Goal: Ask a question: Seek information or help from site administrators or community

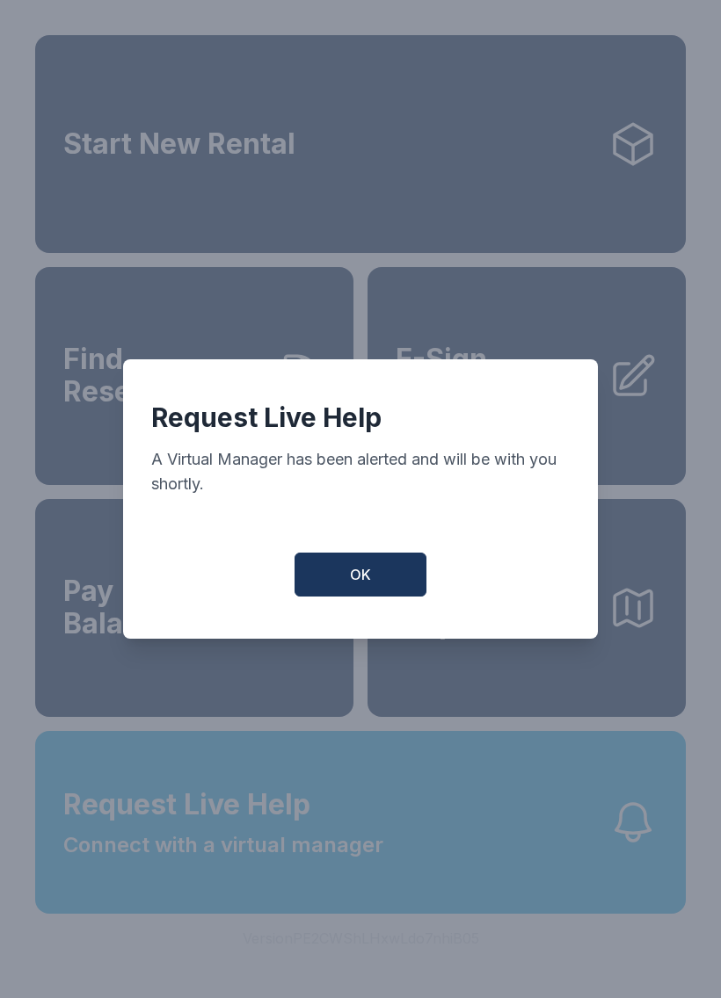
click at [343, 582] on button "OK" at bounding box center [360, 575] width 132 height 44
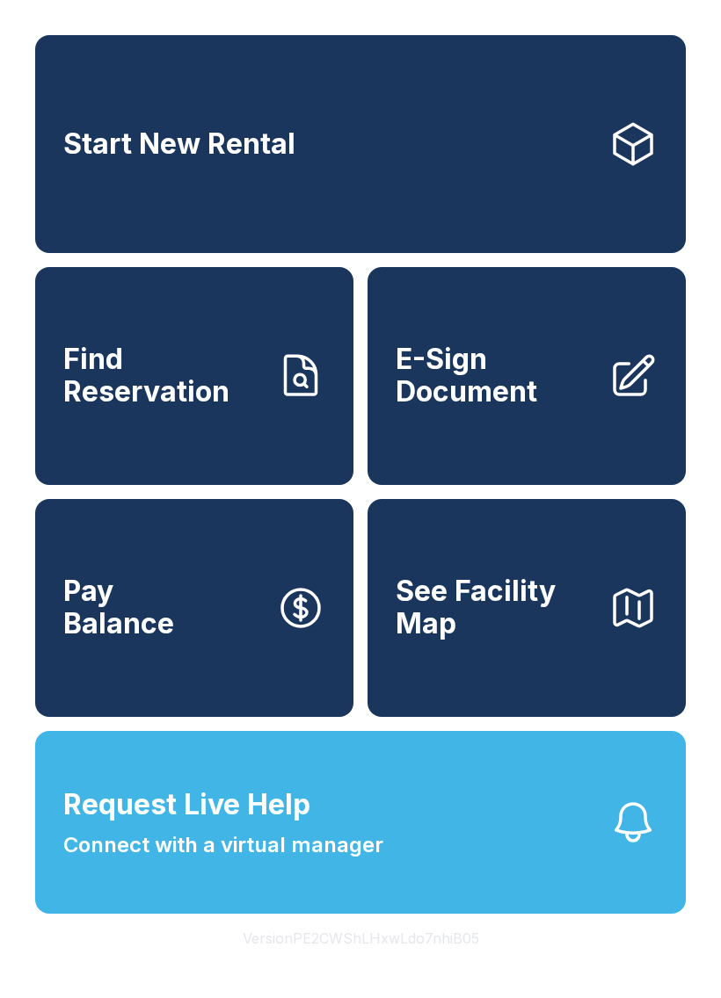
click at [384, 866] on button "Request Live Help Connect with a virtual manager" at bounding box center [360, 822] width 650 height 183
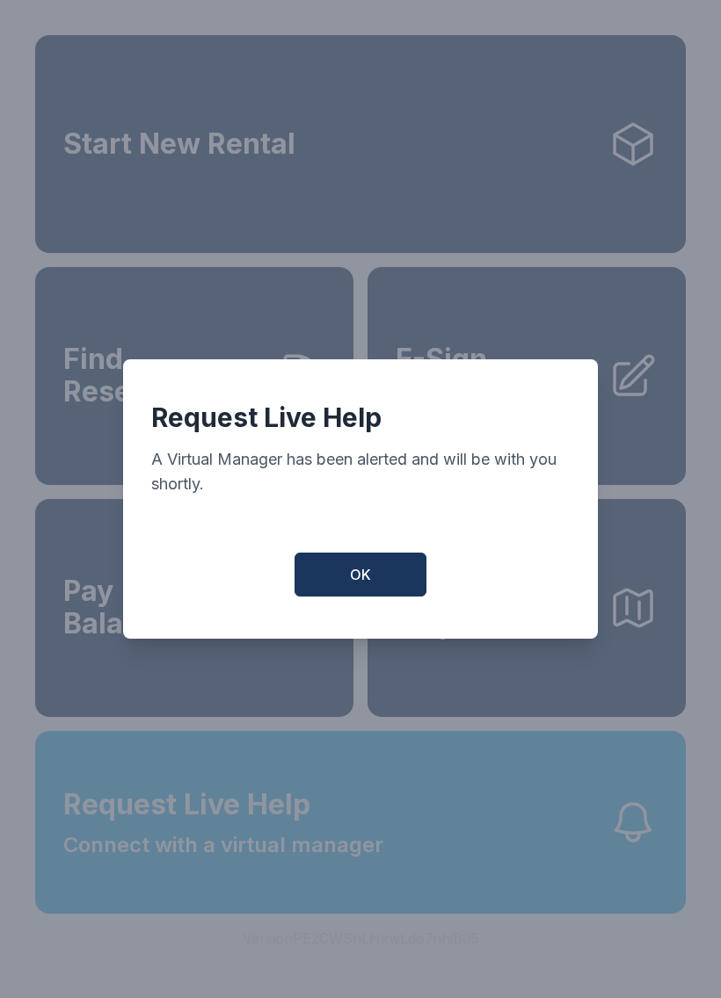
click at [409, 573] on button "OK" at bounding box center [360, 575] width 132 height 44
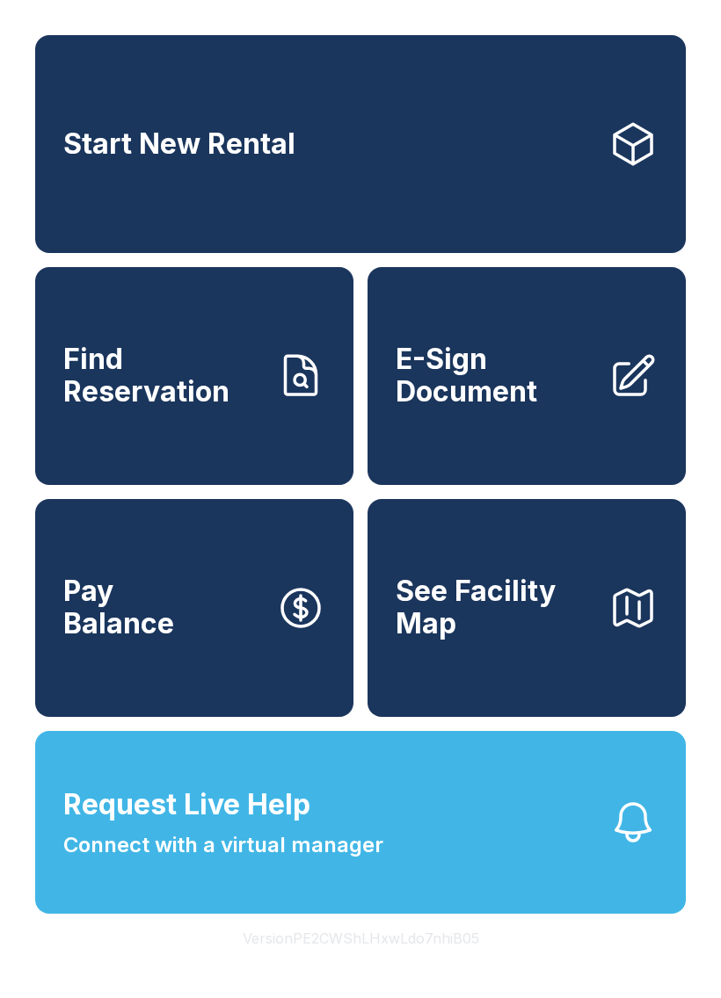
click at [607, 864] on button "Request Live Help Connect with a virtual manager" at bounding box center [360, 822] width 650 height 183
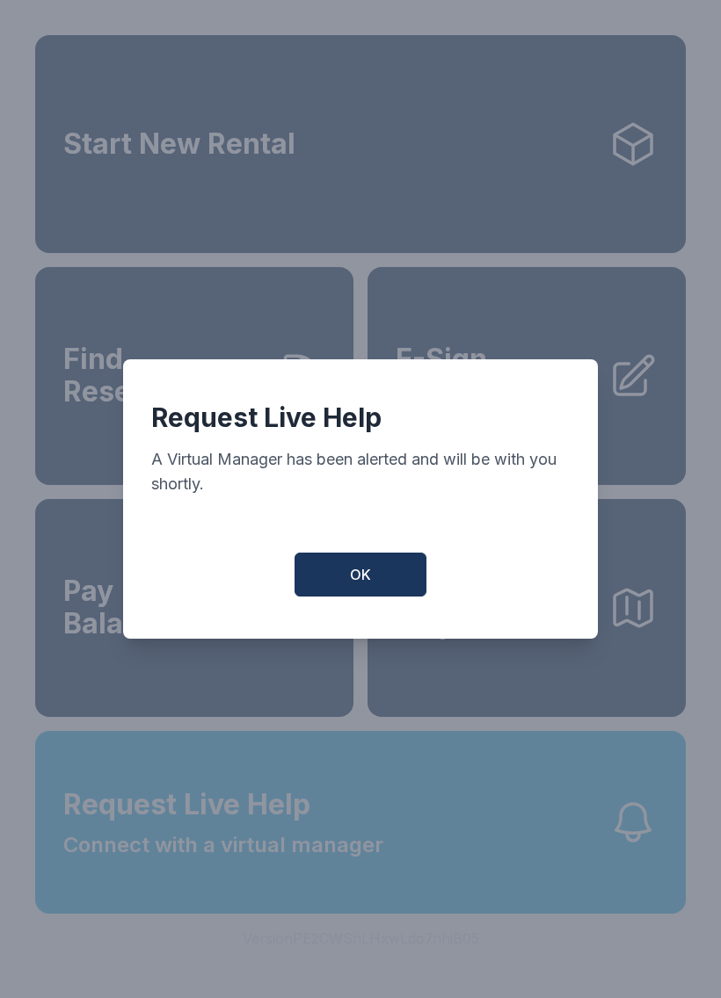
click at [394, 591] on button "OK" at bounding box center [360, 575] width 132 height 44
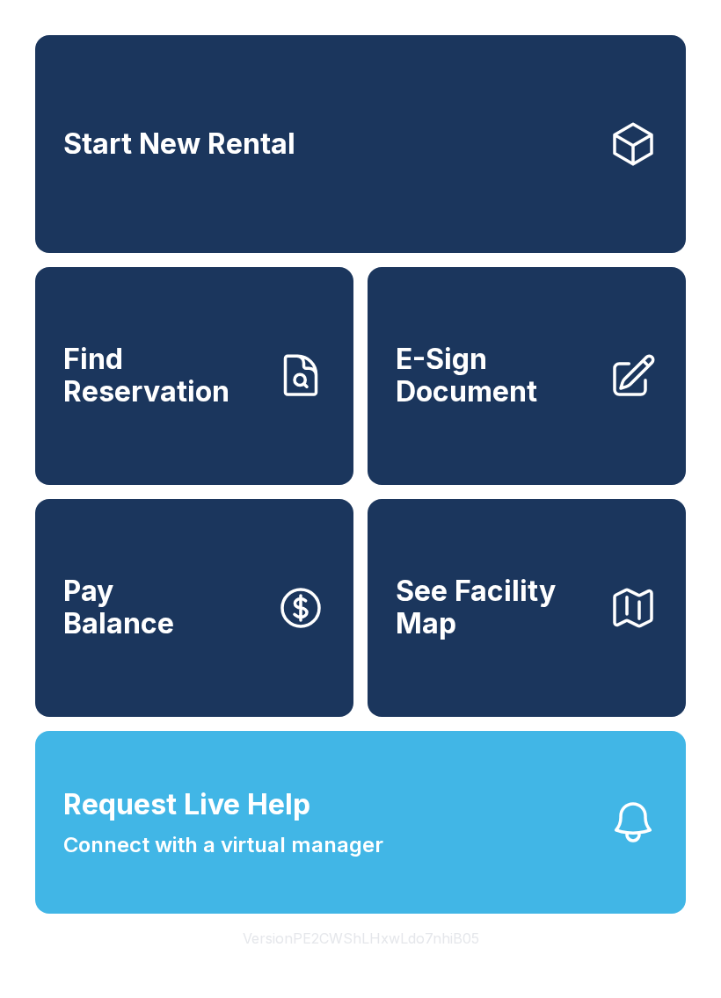
click at [332, 861] on span "Connect with a virtual manager" at bounding box center [223, 845] width 320 height 32
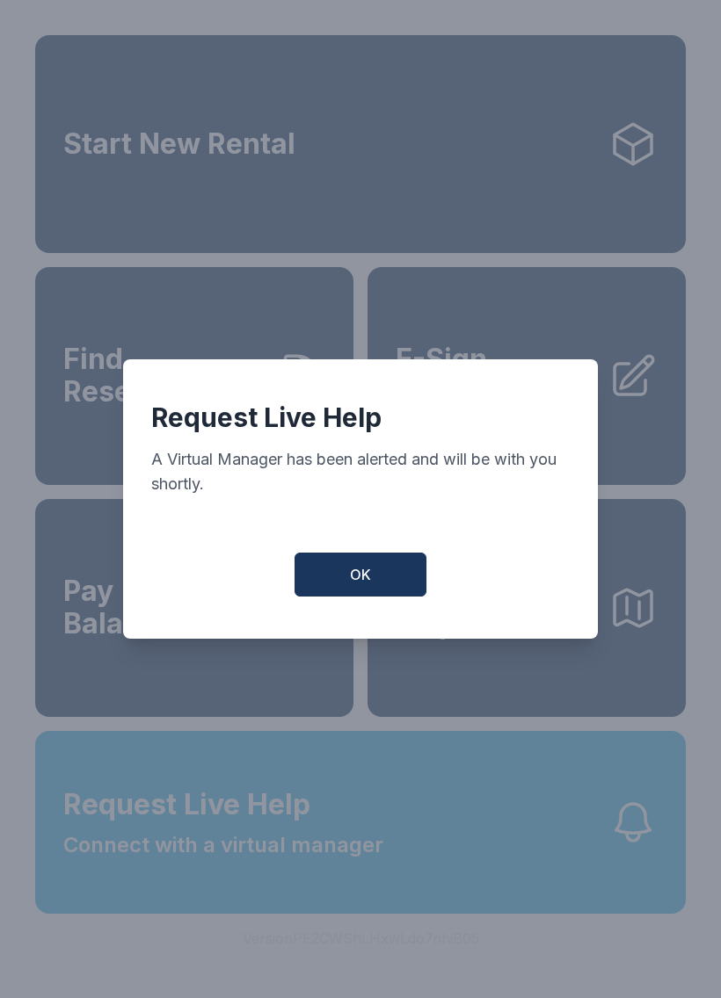
click at [373, 561] on button "OK" at bounding box center [360, 575] width 132 height 44
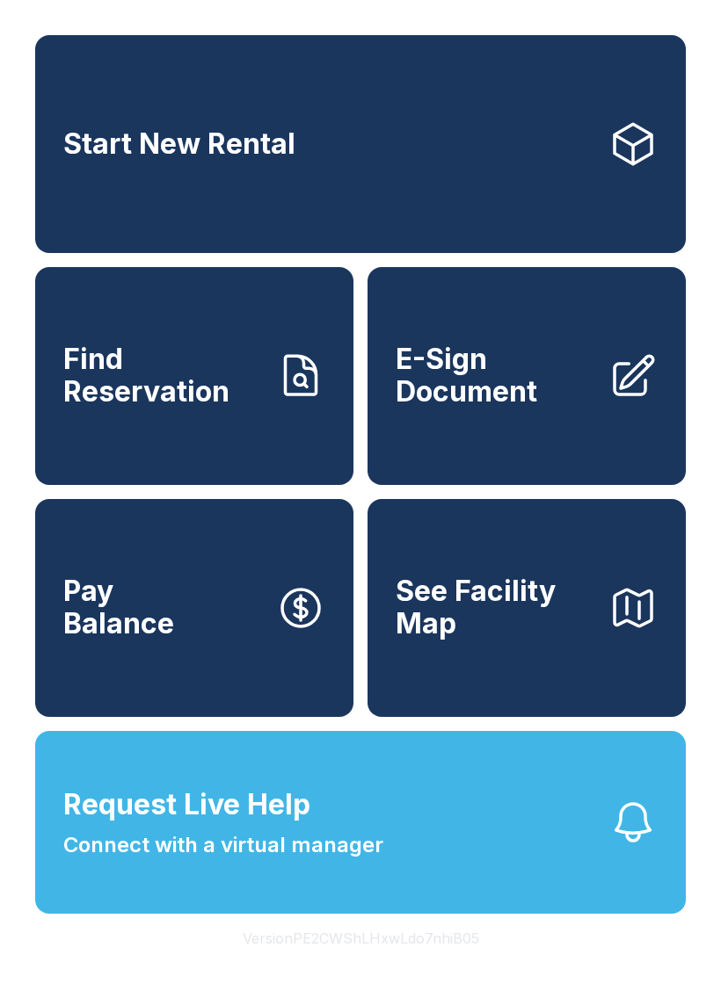
click at [482, 834] on button "Request Live Help Connect with a virtual manager" at bounding box center [360, 822] width 650 height 183
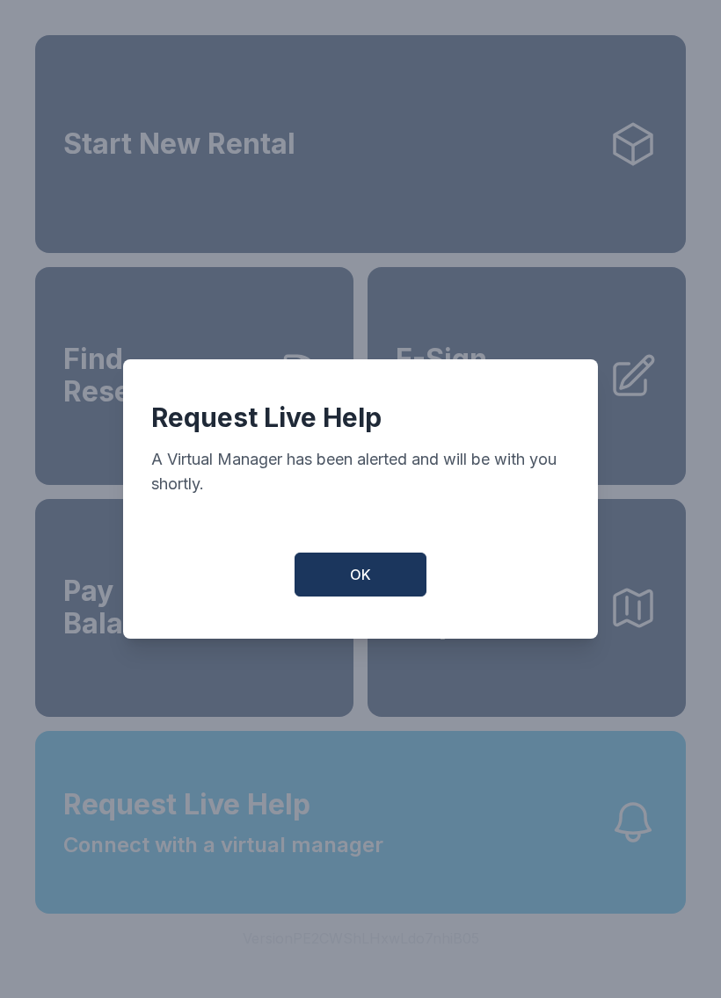
click at [379, 571] on button "OK" at bounding box center [360, 575] width 132 height 44
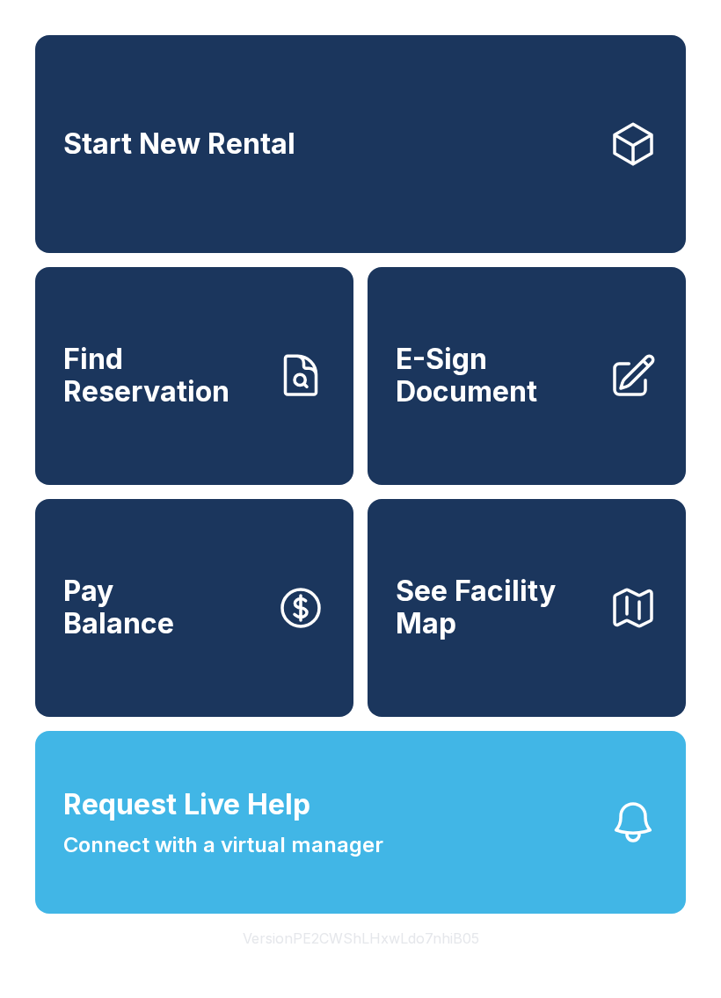
click at [417, 859] on button "Request Live Help Connect with a virtual manager" at bounding box center [360, 822] width 650 height 183
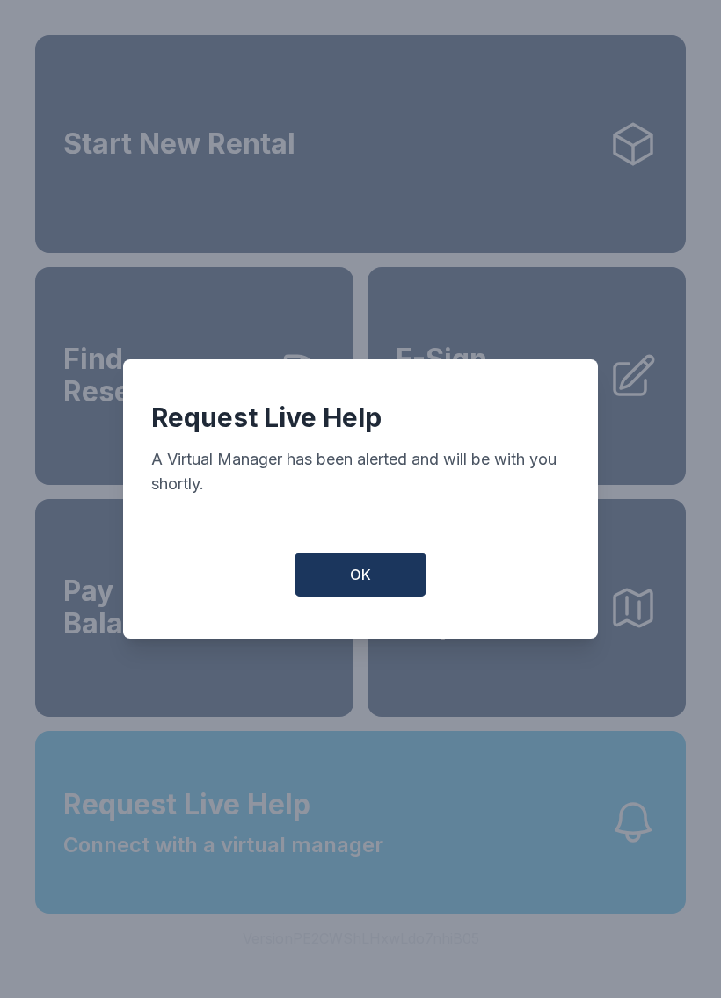
click at [383, 588] on button "OK" at bounding box center [360, 575] width 132 height 44
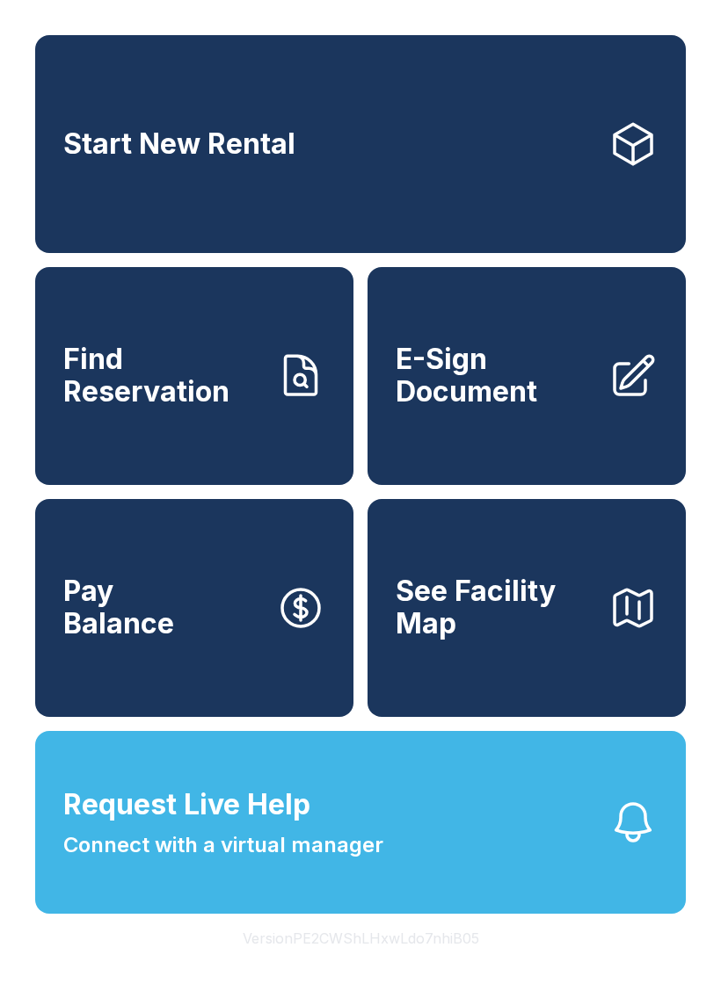
click at [408, 842] on button "Request Live Help Connect with a virtual manager" at bounding box center [360, 822] width 650 height 183
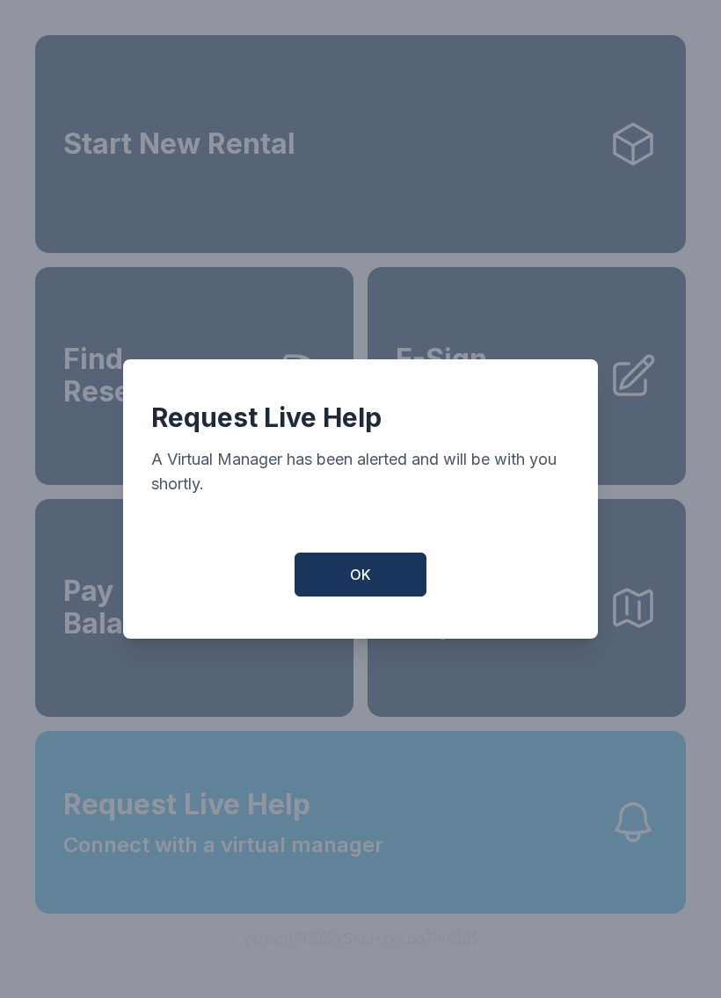
click at [375, 577] on button "OK" at bounding box center [360, 575] width 132 height 44
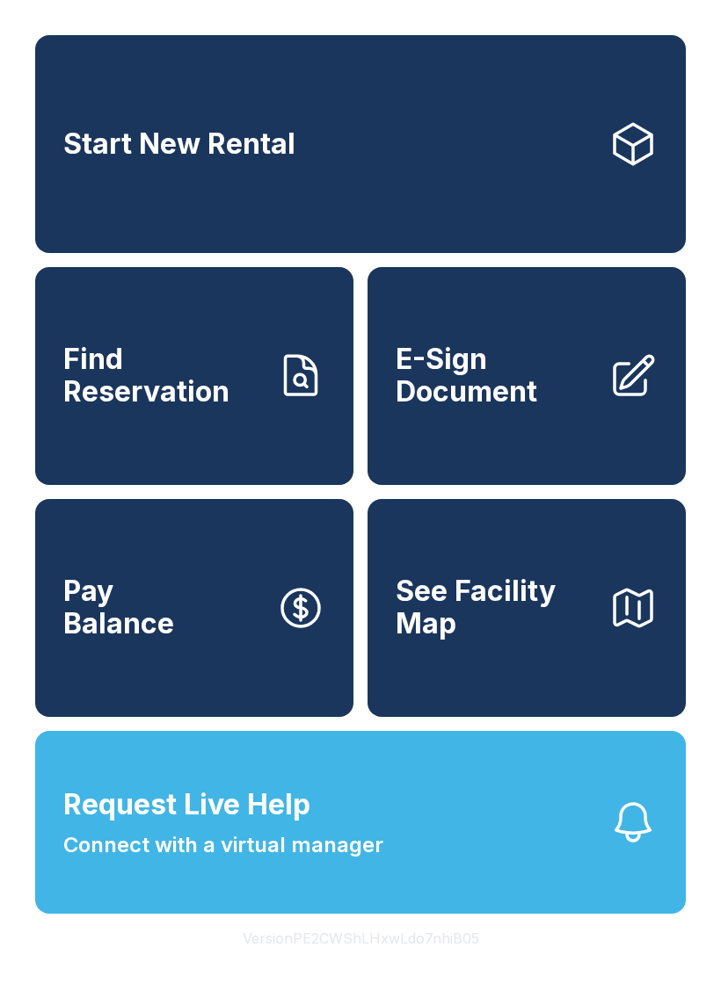
click at [454, 864] on button "Request Live Help Connect with a virtual manager" at bounding box center [360, 822] width 650 height 183
